Goal: Check status: Check status

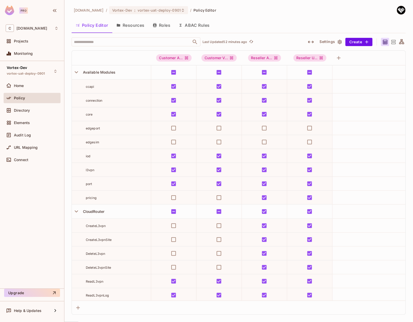
click at [32, 137] on div "Audit Log" at bounding box center [32, 135] width 53 height 6
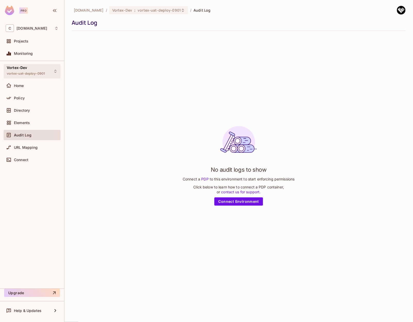
click at [37, 74] on span "vortex-uat-deploy-0901" at bounding box center [26, 74] width 38 height 4
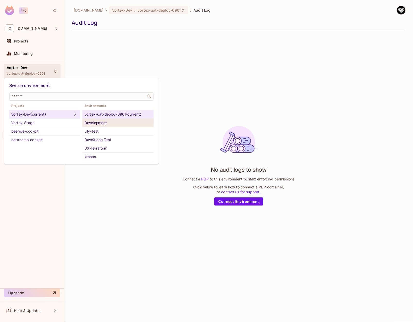
click at [93, 121] on div "Development" at bounding box center [118, 123] width 67 height 6
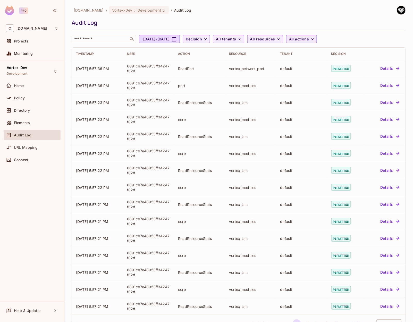
click at [309, 39] on span "All actions" at bounding box center [299, 39] width 20 height 6
click at [345, 28] on div at bounding box center [206, 161] width 413 height 322
click at [202, 41] on span "Decision" at bounding box center [194, 39] width 16 height 6
click at [220, 64] on span "Denied" at bounding box center [220, 62] width 18 height 5
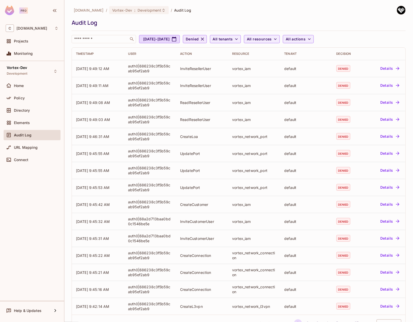
click at [205, 38] on icon "button" at bounding box center [202, 39] width 5 height 5
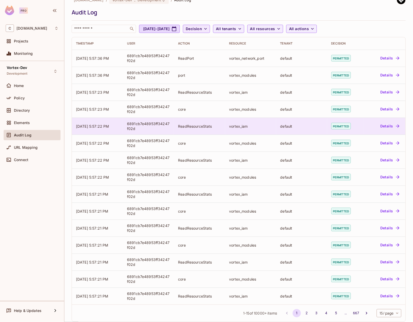
scroll to position [17, 0]
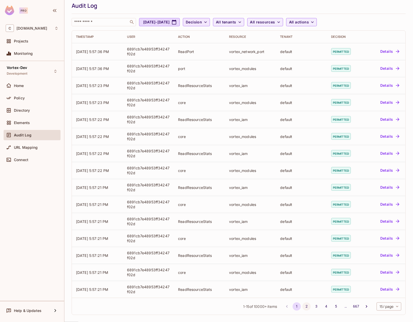
click at [303, 308] on button "2" at bounding box center [307, 307] width 8 height 8
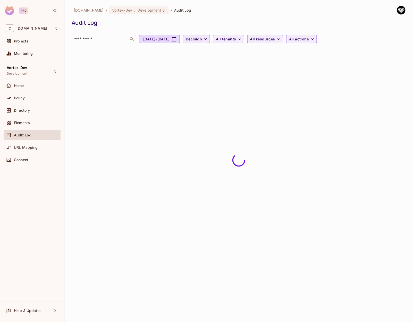
scroll to position [0, 0]
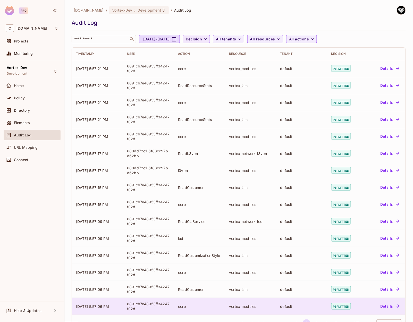
click at [295, 306] on div "default" at bounding box center [301, 306] width 43 height 5
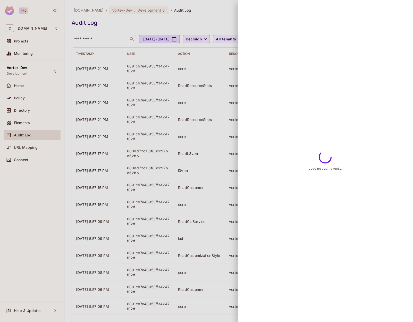
scroll to position [17, 0]
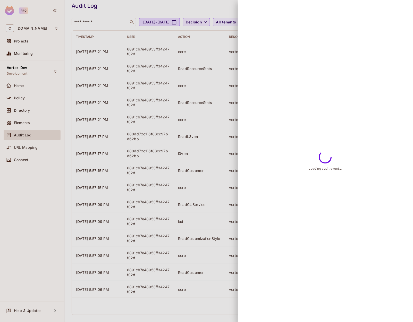
click at [151, 281] on div at bounding box center [206, 161] width 413 height 322
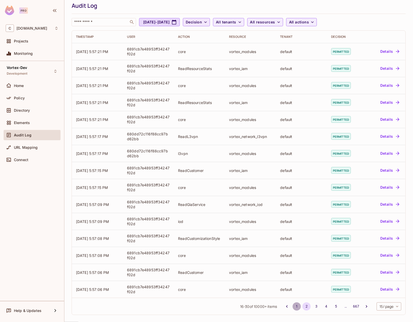
click at [294, 305] on button "1" at bounding box center [297, 307] width 8 height 8
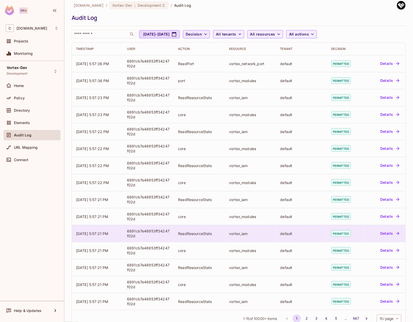
scroll to position [0, 0]
